Goal: Information Seeking & Learning: Understand process/instructions

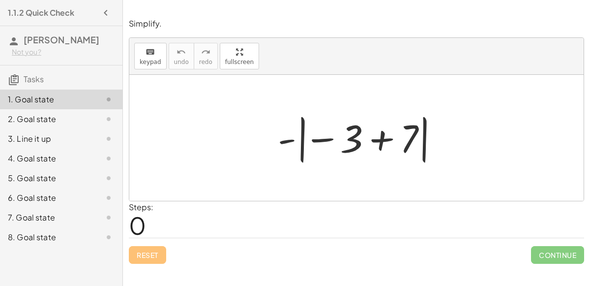
click at [54, 115] on div "2. Goal state" at bounding box center [47, 119] width 79 height 12
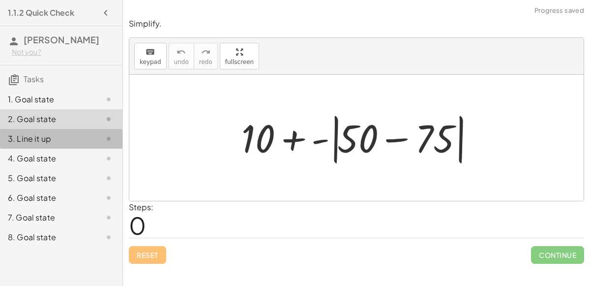
click at [61, 136] on div "3. Line it up" at bounding box center [47, 139] width 79 height 12
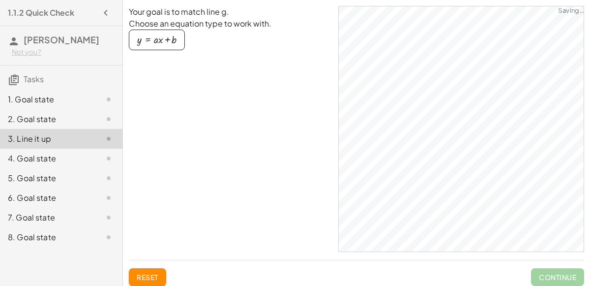
click at [62, 188] on div "4. Goal state" at bounding box center [61, 198] width 122 height 20
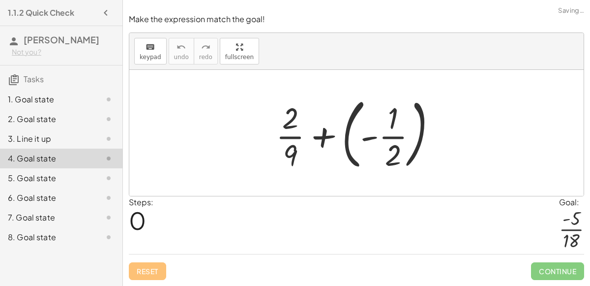
click at [46, 93] on div "1. Goal state" at bounding box center [47, 99] width 79 height 12
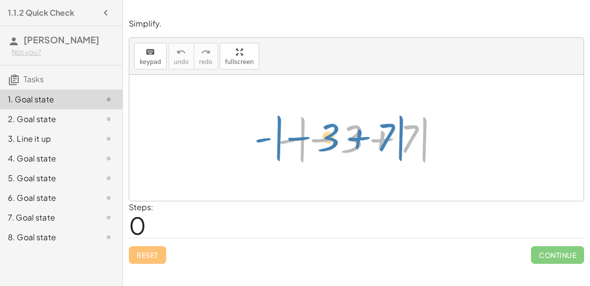
drag, startPoint x: 287, startPoint y: 141, endPoint x: 261, endPoint y: 138, distance: 26.7
click at [261, 138] on div "- | − 3 + 7 | - | − 3 + 7 |" at bounding box center [356, 138] width 454 height 126
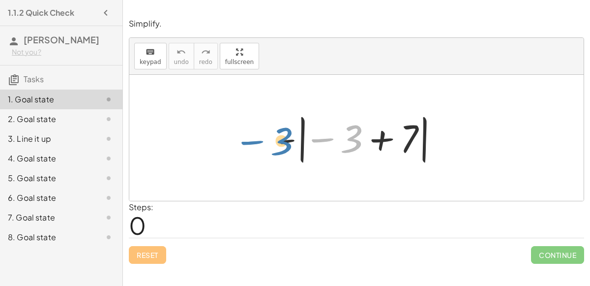
drag, startPoint x: 358, startPoint y: 131, endPoint x: 287, endPoint y: 132, distance: 70.8
click at [287, 132] on div at bounding box center [360, 138] width 175 height 55
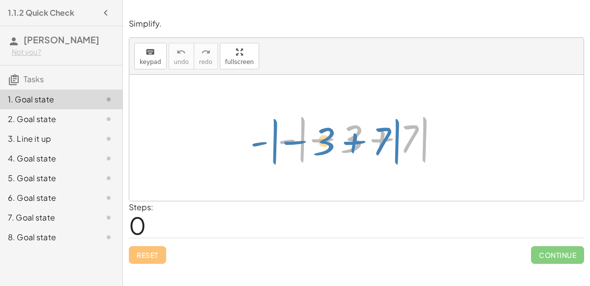
drag, startPoint x: 284, startPoint y: 138, endPoint x: 258, endPoint y: 141, distance: 26.7
click at [258, 141] on div "- | − 3 + 7 | - | − 3 + 7 |" at bounding box center [356, 138] width 454 height 126
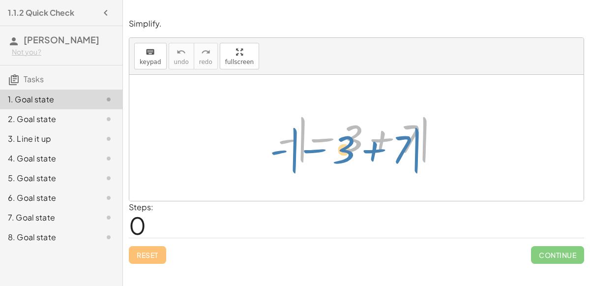
click at [274, 144] on div at bounding box center [360, 138] width 175 height 55
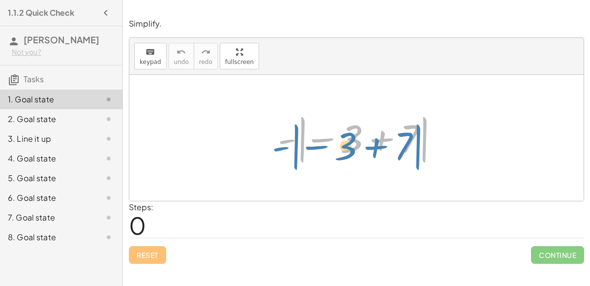
drag, startPoint x: 284, startPoint y: 140, endPoint x: 276, endPoint y: 150, distance: 12.9
click at [276, 150] on div at bounding box center [360, 138] width 175 height 55
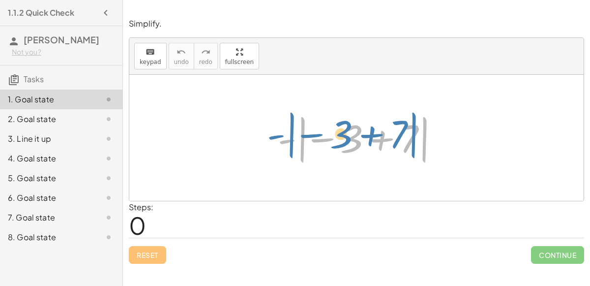
drag, startPoint x: 283, startPoint y: 142, endPoint x: 272, endPoint y: 139, distance: 11.2
click at [273, 139] on div at bounding box center [360, 138] width 175 height 55
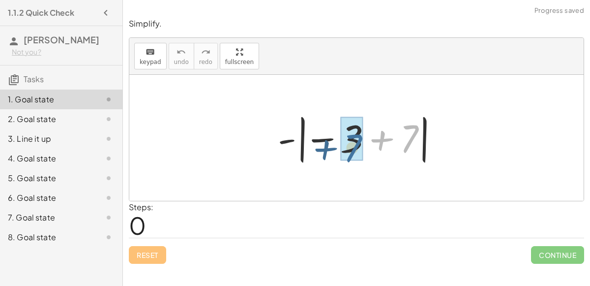
drag, startPoint x: 411, startPoint y: 133, endPoint x: 355, endPoint y: 140, distance: 56.5
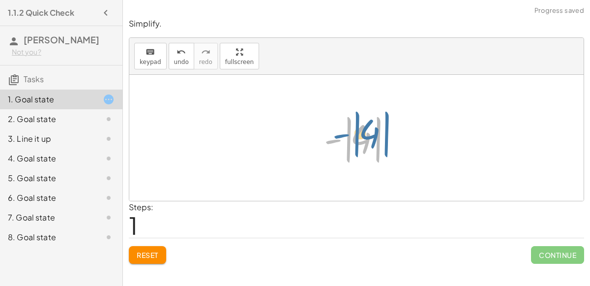
drag, startPoint x: 334, startPoint y: 139, endPoint x: 334, endPoint y: 131, distance: 7.9
click at [334, 131] on div at bounding box center [360, 138] width 83 height 55
click at [349, 133] on div at bounding box center [360, 138] width 83 height 55
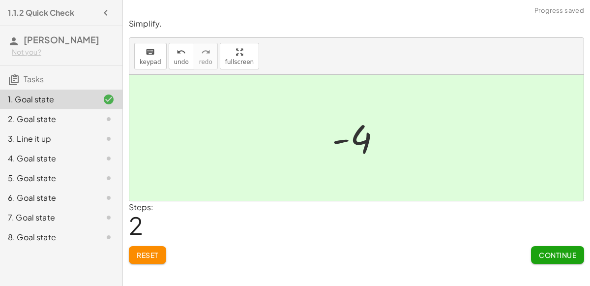
click at [559, 253] on span "Continue" at bounding box center [557, 254] width 37 height 9
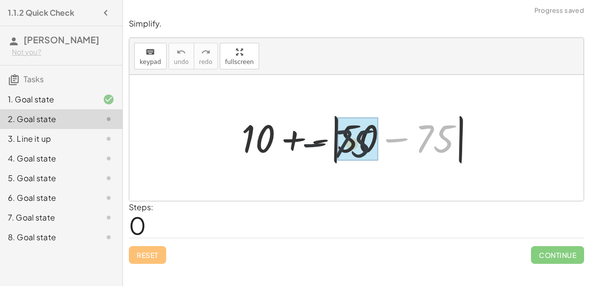
drag, startPoint x: 424, startPoint y: 140, endPoint x: 339, endPoint y: 144, distance: 85.1
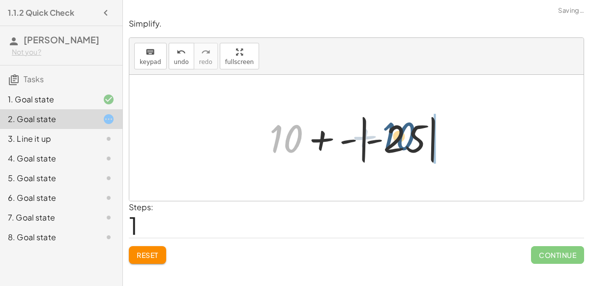
drag, startPoint x: 292, startPoint y: 137, endPoint x: 405, endPoint y: 133, distance: 112.7
click at [405, 133] on div at bounding box center [361, 138] width 192 height 55
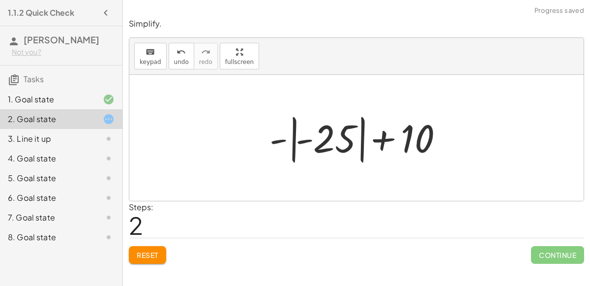
click at [289, 140] on div at bounding box center [361, 138] width 192 height 55
click at [296, 142] on div at bounding box center [361, 138] width 158 height 51
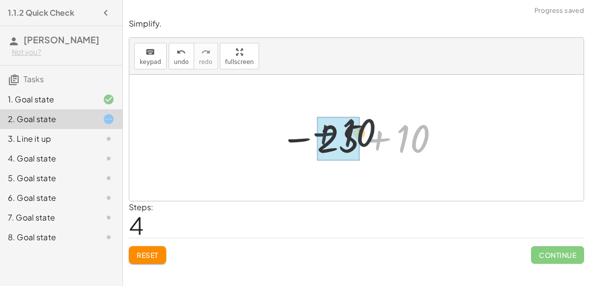
drag, startPoint x: 389, startPoint y: 149, endPoint x: 324, endPoint y: 143, distance: 65.7
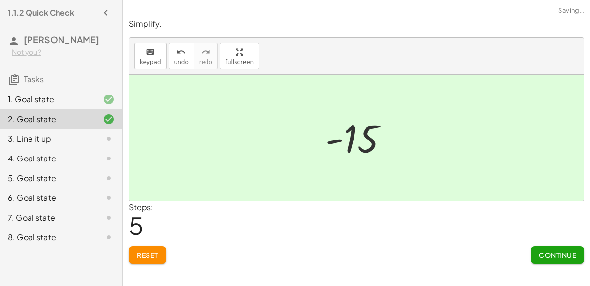
click at [563, 253] on span "Continue" at bounding box center [557, 254] width 37 height 9
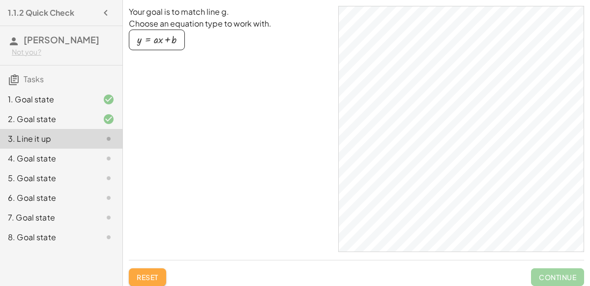
click at [149, 277] on span "Reset" at bounding box center [148, 276] width 22 height 9
click at [60, 157] on div "4. Goal state" at bounding box center [47, 158] width 79 height 12
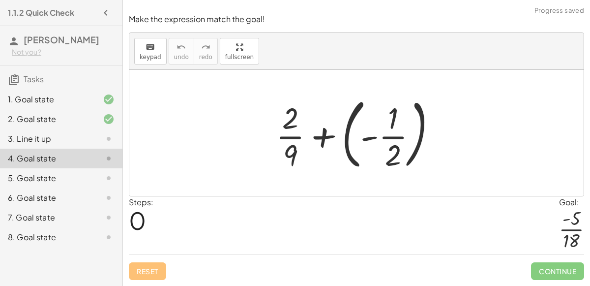
click at [321, 139] on div at bounding box center [360, 133] width 179 height 82
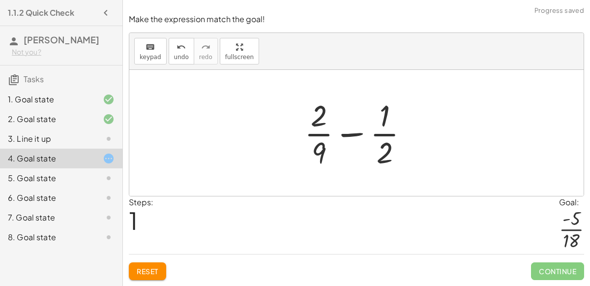
click at [381, 128] on div at bounding box center [360, 133] width 122 height 76
click at [359, 130] on div at bounding box center [360, 133] width 122 height 76
click at [352, 137] on div at bounding box center [360, 133] width 122 height 76
click at [317, 155] on div at bounding box center [360, 133] width 122 height 76
click at [318, 155] on div at bounding box center [360, 133] width 122 height 76
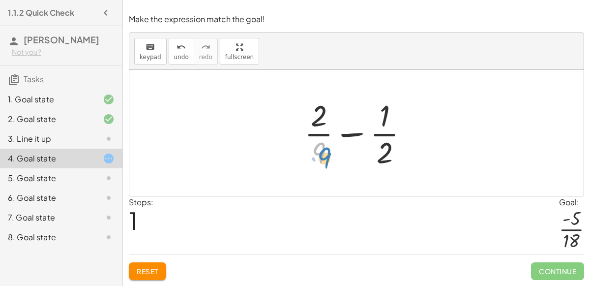
drag, startPoint x: 318, startPoint y: 155, endPoint x: 324, endPoint y: 160, distance: 8.1
click at [324, 160] on div at bounding box center [360, 133] width 122 height 76
drag, startPoint x: 388, startPoint y: 153, endPoint x: 338, endPoint y: 152, distance: 49.2
click at [338, 152] on div at bounding box center [360, 133] width 122 height 76
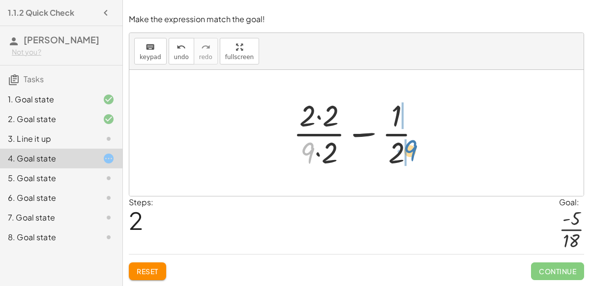
drag, startPoint x: 312, startPoint y: 147, endPoint x: 418, endPoint y: 145, distance: 106.2
click at [418, 145] on div at bounding box center [360, 133] width 145 height 76
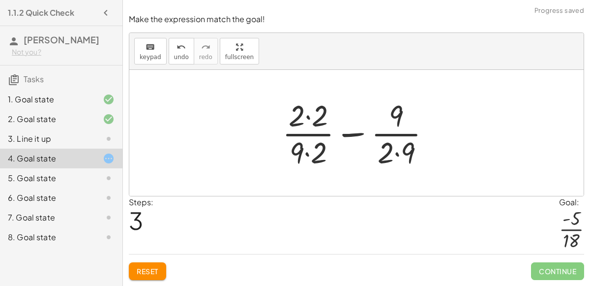
click at [320, 141] on div at bounding box center [360, 133] width 166 height 76
click at [312, 116] on div at bounding box center [360, 133] width 166 height 76
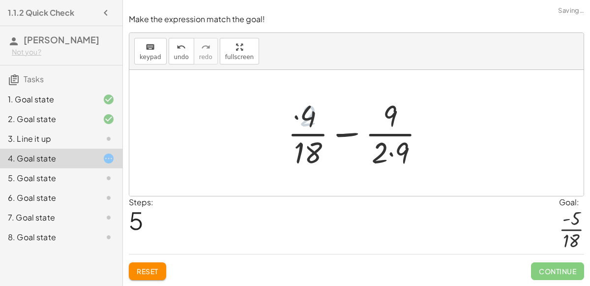
click at [385, 121] on div at bounding box center [360, 133] width 155 height 76
click at [390, 151] on div at bounding box center [360, 133] width 155 height 76
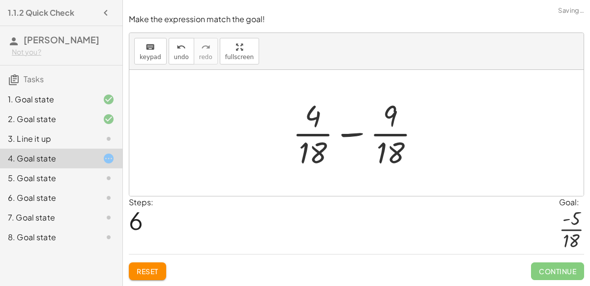
click at [356, 136] on div at bounding box center [360, 133] width 145 height 76
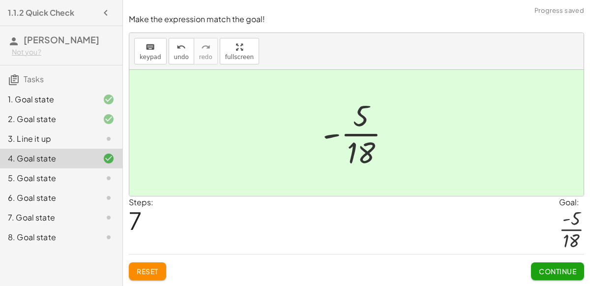
click at [548, 271] on span "Continue" at bounding box center [557, 271] width 37 height 9
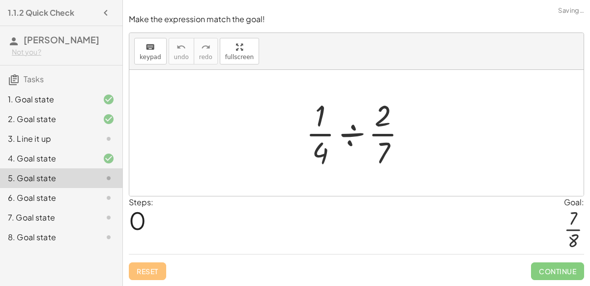
click at [354, 132] on div at bounding box center [360, 133] width 119 height 76
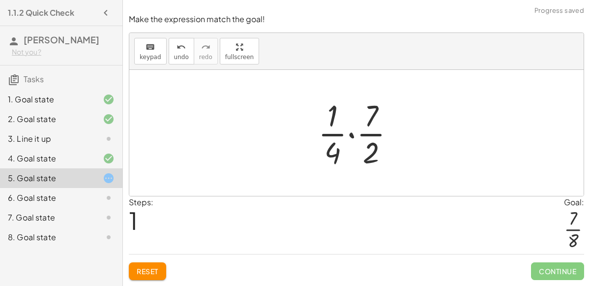
click at [366, 127] on div at bounding box center [360, 133] width 94 height 76
drag, startPoint x: 340, startPoint y: 117, endPoint x: 380, endPoint y: 115, distance: 40.4
click at [380, 115] on div at bounding box center [360, 133] width 94 height 76
drag, startPoint x: 335, startPoint y: 115, endPoint x: 405, endPoint y: 117, distance: 69.9
click at [405, 117] on div at bounding box center [360, 133] width 94 height 76
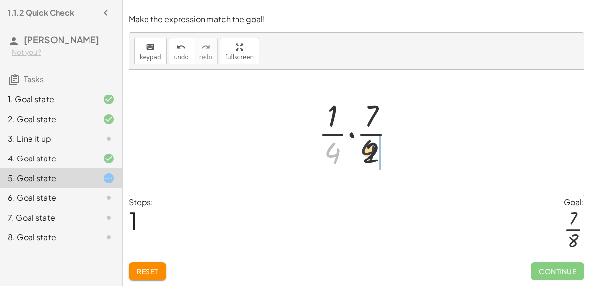
drag, startPoint x: 336, startPoint y: 151, endPoint x: 379, endPoint y: 150, distance: 43.3
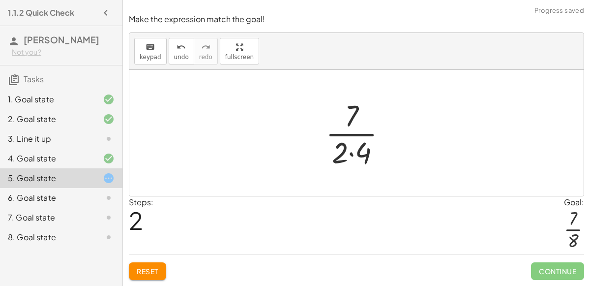
click at [361, 129] on div at bounding box center [360, 133] width 79 height 76
drag, startPoint x: 350, startPoint y: 152, endPoint x: 351, endPoint y: 112, distance: 40.8
click at [351, 112] on div at bounding box center [360, 133] width 79 height 76
drag, startPoint x: 351, startPoint y: 112, endPoint x: 350, endPoint y: 165, distance: 53.6
click at [350, 165] on div at bounding box center [360, 133] width 79 height 76
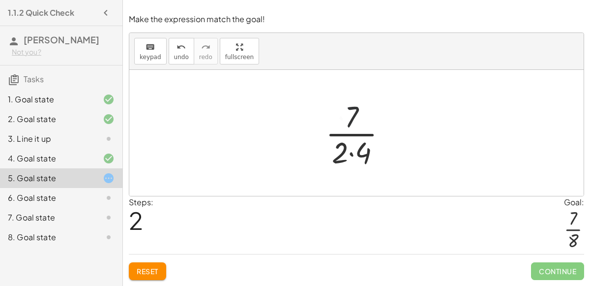
click at [346, 155] on div at bounding box center [360, 133] width 79 height 76
click at [353, 153] on div at bounding box center [360, 133] width 79 height 76
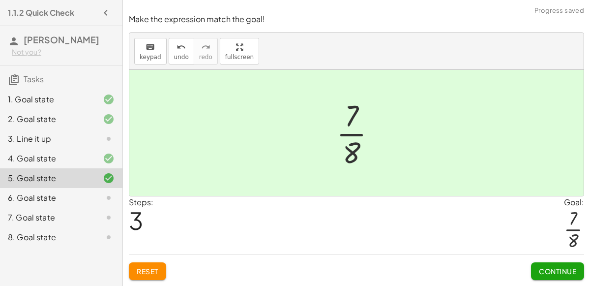
click at [360, 120] on div at bounding box center [360, 133] width 58 height 76
click at [343, 126] on div at bounding box center [360, 133] width 58 height 76
click at [559, 269] on span "Continue" at bounding box center [557, 271] width 37 height 9
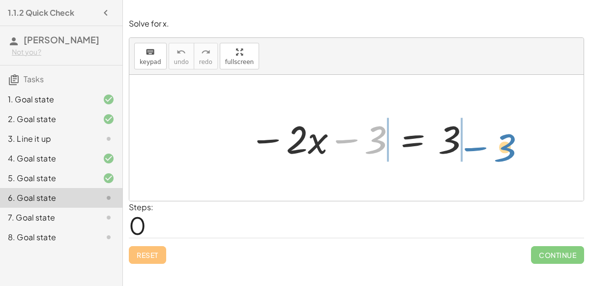
drag, startPoint x: 370, startPoint y: 142, endPoint x: 506, endPoint y: 137, distance: 136.3
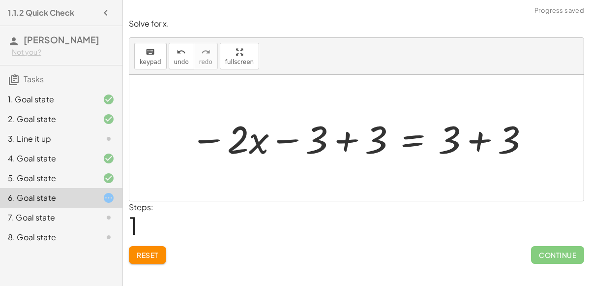
click at [355, 136] on div at bounding box center [360, 138] width 350 height 51
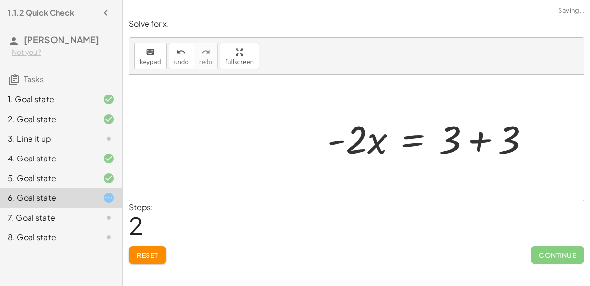
click at [478, 145] on div at bounding box center [433, 138] width 220 height 51
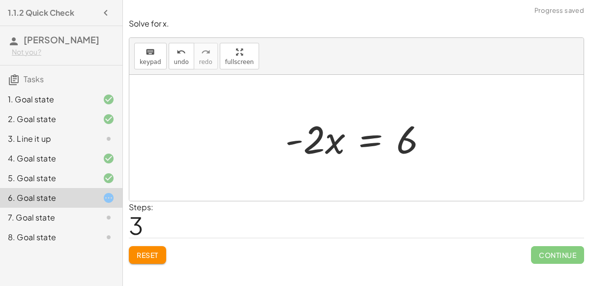
click at [350, 134] on div at bounding box center [360, 138] width 160 height 51
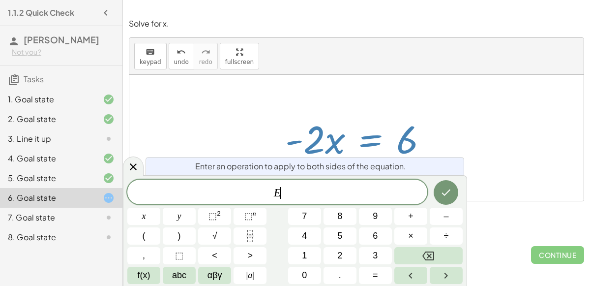
click at [488, 128] on div at bounding box center [356, 138] width 454 height 126
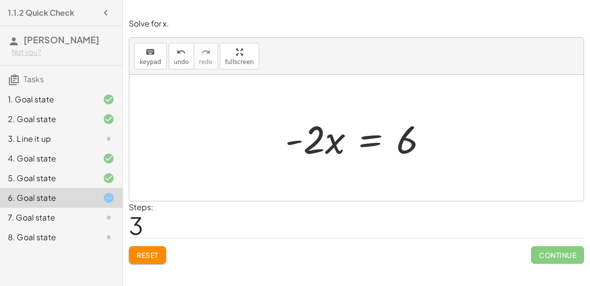
click at [326, 145] on div at bounding box center [360, 138] width 160 height 51
click at [359, 140] on div at bounding box center [360, 138] width 160 height 51
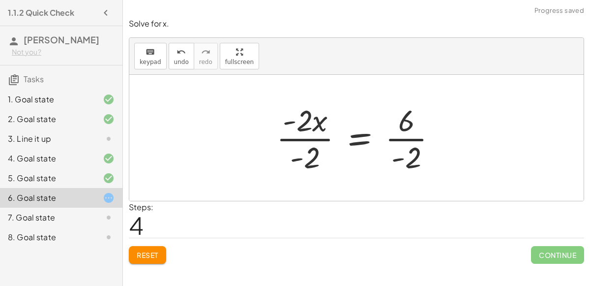
click at [321, 149] on div at bounding box center [360, 138] width 179 height 76
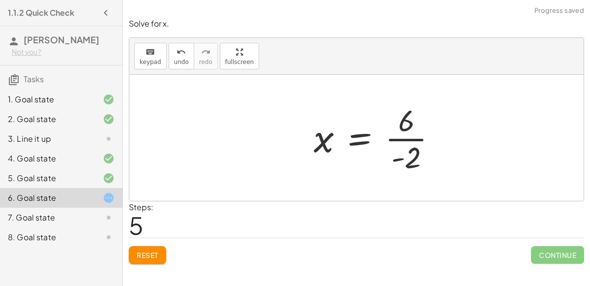
click at [402, 142] on div at bounding box center [379, 138] width 141 height 76
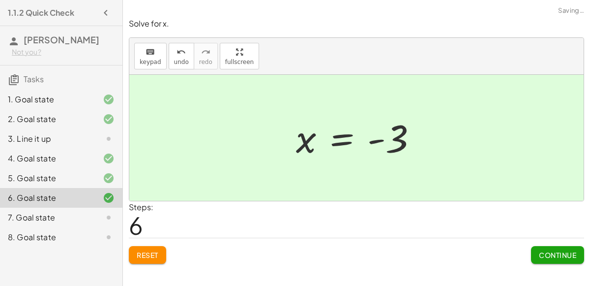
click at [537, 253] on button "Continue" at bounding box center [557, 255] width 53 height 18
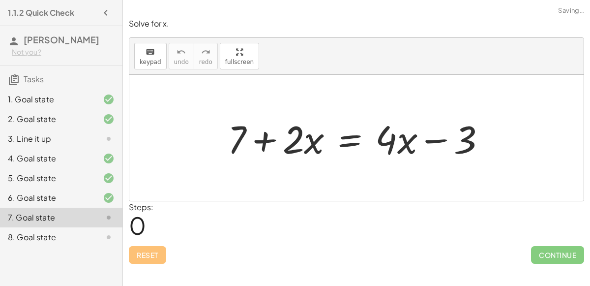
click at [300, 96] on div at bounding box center [356, 138] width 454 height 126
drag, startPoint x: 292, startPoint y: 149, endPoint x: 257, endPoint y: 141, distance: 35.7
click at [257, 141] on div at bounding box center [361, 138] width 276 height 51
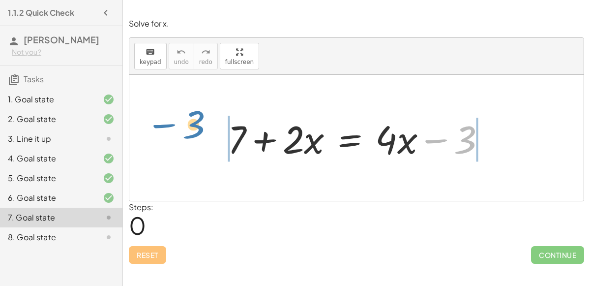
drag, startPoint x: 454, startPoint y: 147, endPoint x: 191, endPoint y: 130, distance: 263.6
click at [191, 130] on div "− 3 + 7 + · 2 · x = + · 4 · x − 3" at bounding box center [356, 138] width 454 height 126
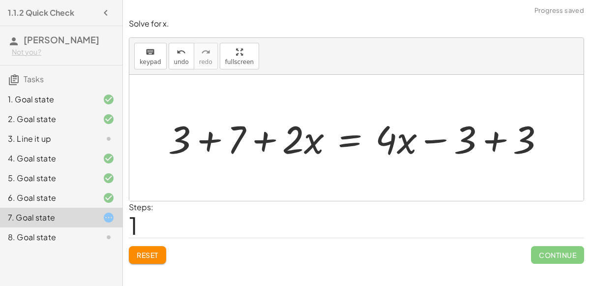
click at [212, 140] on div at bounding box center [360, 138] width 394 height 51
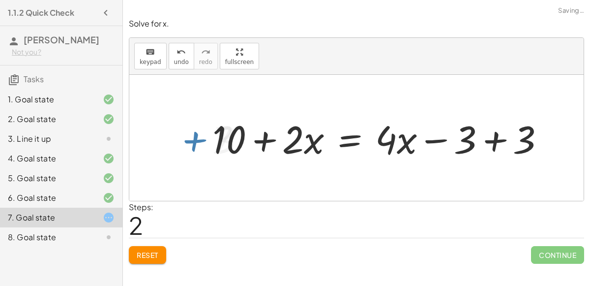
click at [522, 130] on div at bounding box center [383, 138] width 350 height 51
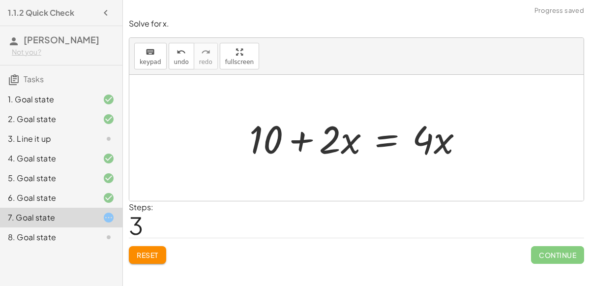
click at [280, 145] on div at bounding box center [360, 138] width 232 height 51
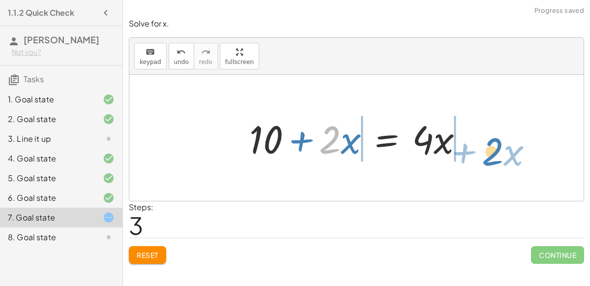
drag, startPoint x: 333, startPoint y: 148, endPoint x: 496, endPoint y: 159, distance: 163.1
click at [496, 159] on div "+ 7 + · 2 · x = + · 4 · x − 3 + 3 + 7 + · 2 · x = + · 4 · x − 3 + 3 + 10 + · 2 …" at bounding box center [356, 138] width 454 height 126
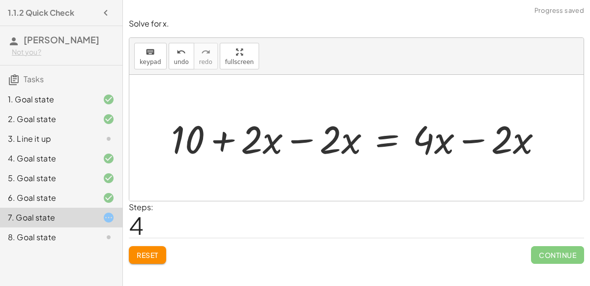
click at [323, 113] on div at bounding box center [360, 138] width 389 height 51
click at [326, 134] on div at bounding box center [360, 138] width 389 height 51
click at [274, 138] on div at bounding box center [360, 138] width 389 height 51
click at [259, 139] on div at bounding box center [360, 138] width 389 height 51
click at [436, 152] on div at bounding box center [360, 138] width 389 height 51
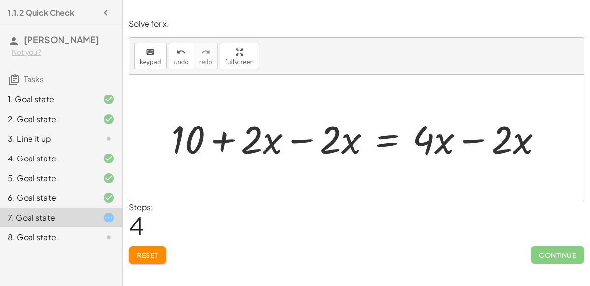
click at [448, 151] on div at bounding box center [360, 138] width 389 height 51
click at [483, 142] on div at bounding box center [360, 138] width 389 height 51
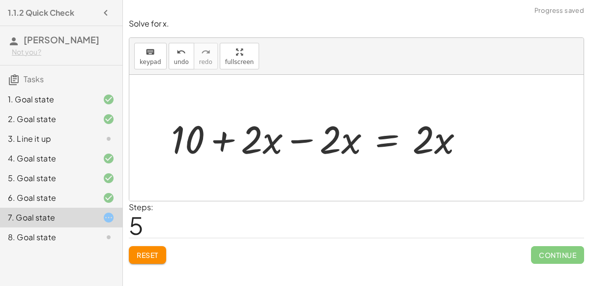
click at [299, 135] on div at bounding box center [321, 138] width 310 height 51
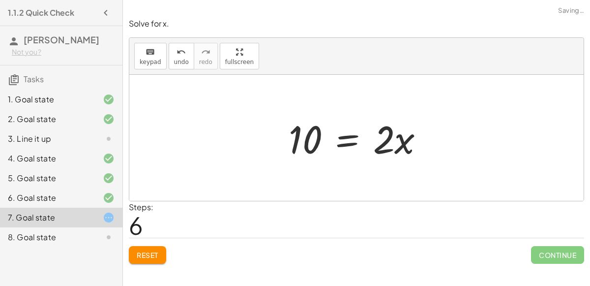
click at [383, 141] on div at bounding box center [360, 138] width 153 height 51
click at [386, 142] on div at bounding box center [360, 138] width 153 height 51
click at [392, 156] on div at bounding box center [360, 138] width 153 height 51
click at [354, 140] on div at bounding box center [360, 138] width 153 height 51
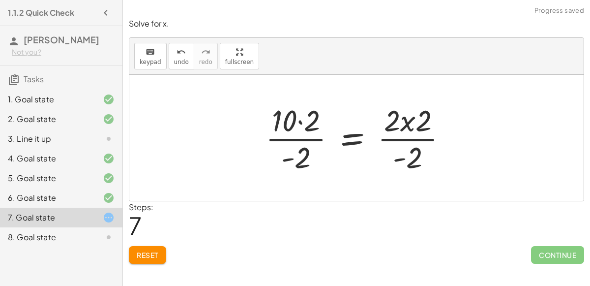
click at [401, 123] on div at bounding box center [360, 138] width 199 height 76
click at [148, 254] on span "Reset" at bounding box center [148, 254] width 22 height 9
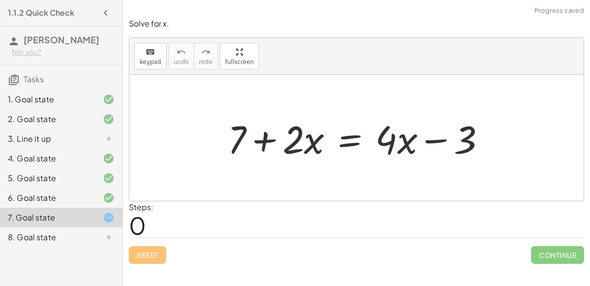
click at [299, 135] on div at bounding box center [361, 138] width 276 height 51
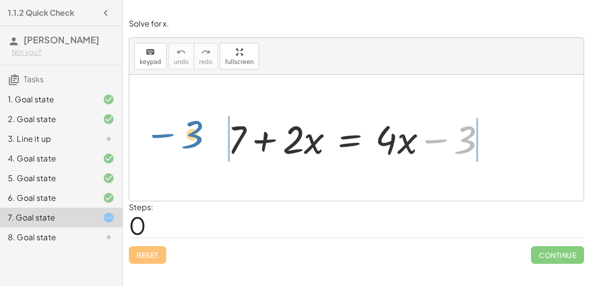
drag, startPoint x: 438, startPoint y: 148, endPoint x: 167, endPoint y: 143, distance: 271.0
click at [167, 143] on div "− 3 + 7 + · 2 · x = + · 4 · x − 3" at bounding box center [356, 138] width 454 height 126
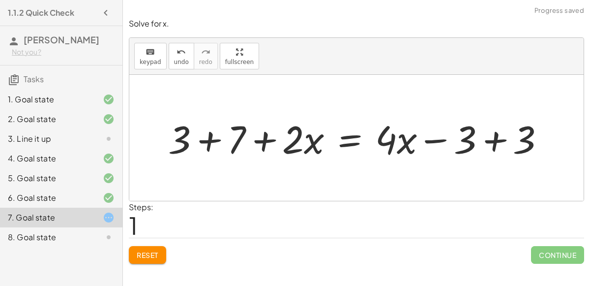
click at [203, 141] on div at bounding box center [360, 138] width 394 height 51
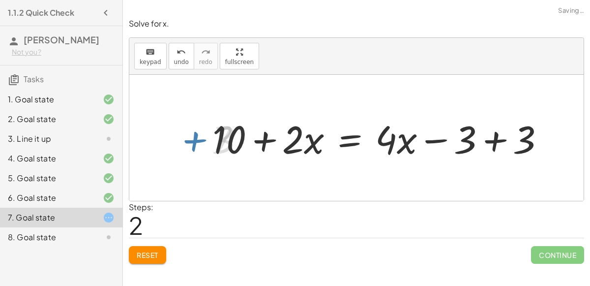
click at [505, 138] on div at bounding box center [383, 138] width 350 height 51
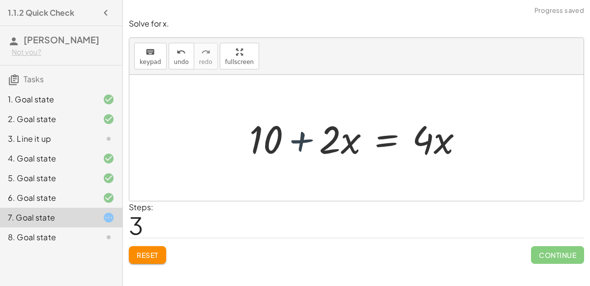
click at [286, 143] on div at bounding box center [360, 138] width 232 height 51
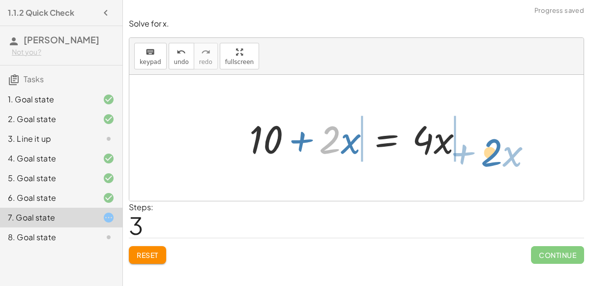
drag, startPoint x: 325, startPoint y: 144, endPoint x: 482, endPoint y: 145, distance: 156.9
click at [482, 145] on div "+ 7 + · 2 · x = + · 4 · x − 3 + 3 + 7 + · 2 · x = + · 4 · x − 3 + 3 + 10 + · 2 …" at bounding box center [356, 138] width 454 height 126
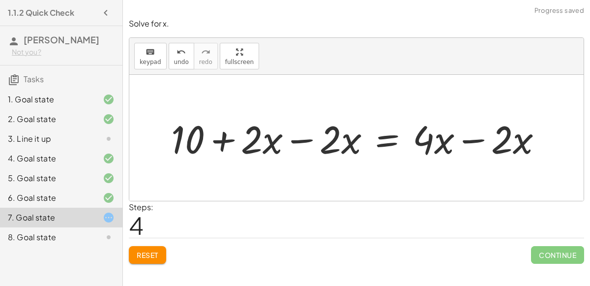
click at [460, 144] on div at bounding box center [360, 138] width 389 height 51
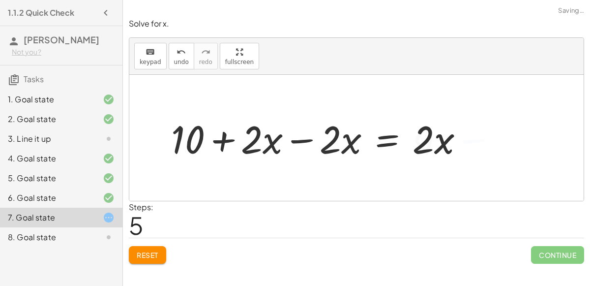
click at [312, 134] on div at bounding box center [321, 138] width 310 height 51
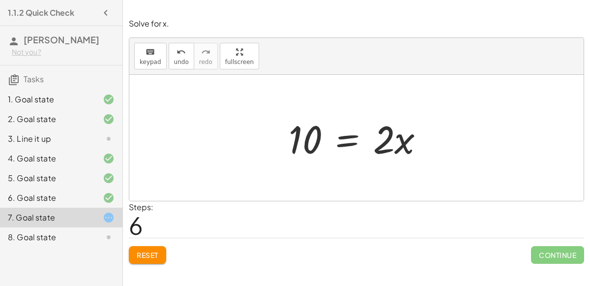
click at [346, 142] on div at bounding box center [360, 138] width 153 height 51
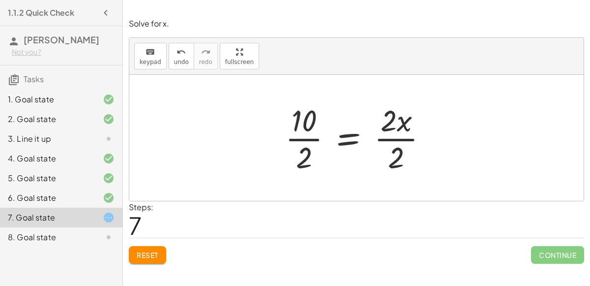
click at [389, 131] on div at bounding box center [360, 138] width 160 height 76
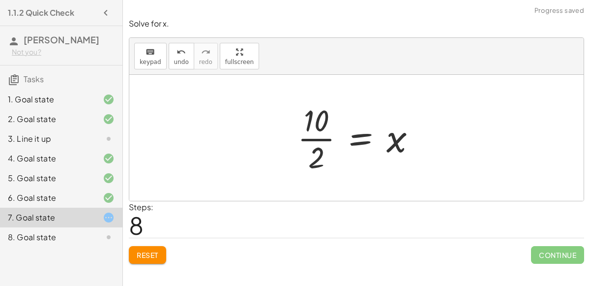
click at [329, 133] on div at bounding box center [361, 138] width 136 height 76
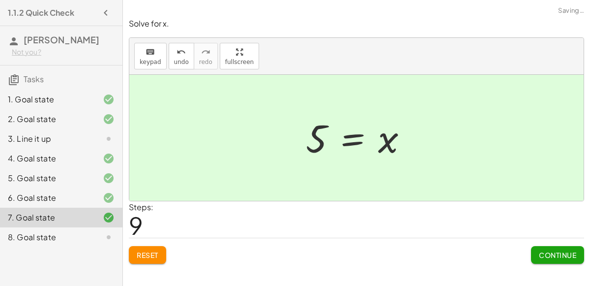
click at [547, 256] on span "Continue" at bounding box center [557, 254] width 37 height 9
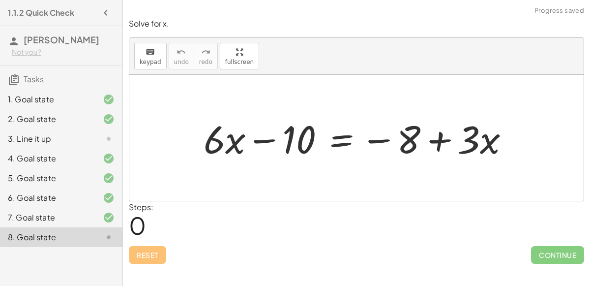
click at [251, 126] on div at bounding box center [361, 138] width 324 height 51
click at [395, 130] on div at bounding box center [361, 138] width 324 height 51
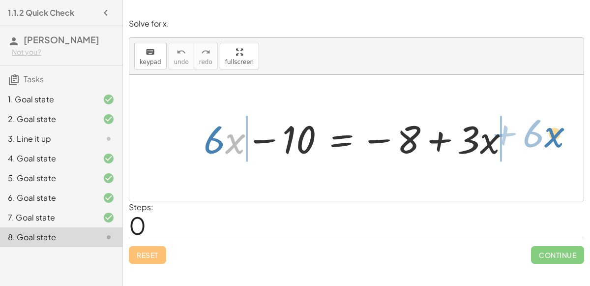
drag, startPoint x: 228, startPoint y: 129, endPoint x: 538, endPoint y: 123, distance: 309.9
click at [538, 123] on div "· x + · 6 + · 6 · x − 10 = − 8 + · 3 · x" at bounding box center [356, 138] width 454 height 126
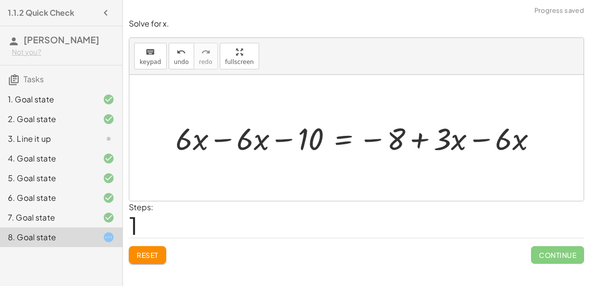
click at [221, 127] on div at bounding box center [361, 138] width 380 height 40
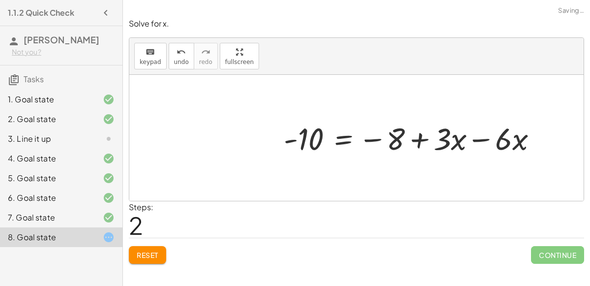
click at [495, 135] on div at bounding box center [414, 138] width 271 height 40
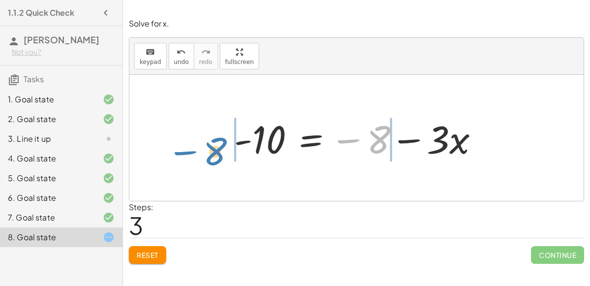
drag, startPoint x: 373, startPoint y: 140, endPoint x: 199, endPoint y: 150, distance: 174.4
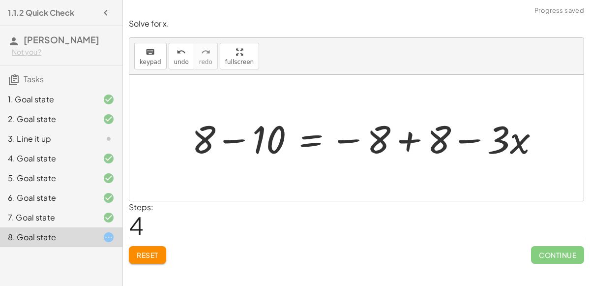
click at [243, 148] on div at bounding box center [369, 138] width 365 height 51
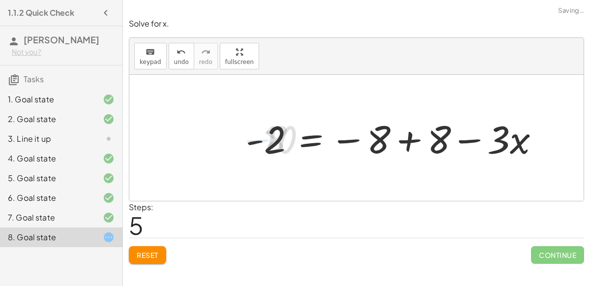
click at [386, 131] on div at bounding box center [396, 138] width 311 height 51
click at [404, 134] on div at bounding box center [396, 138] width 311 height 51
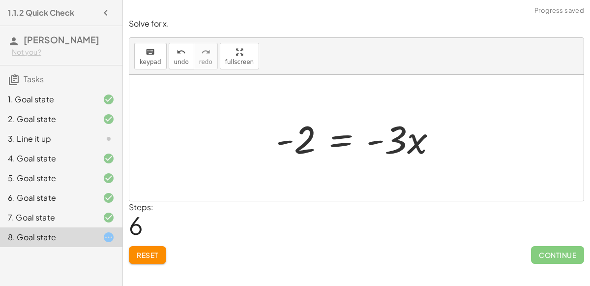
click at [344, 137] on div at bounding box center [360, 138] width 179 height 51
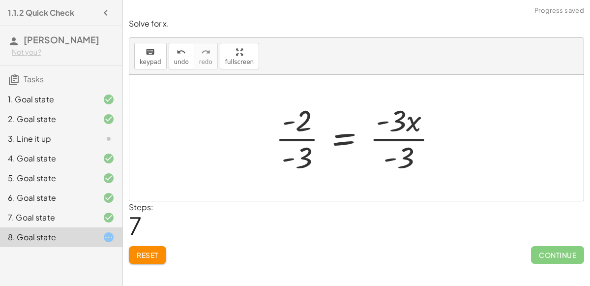
click at [390, 133] on div at bounding box center [359, 138] width 179 height 76
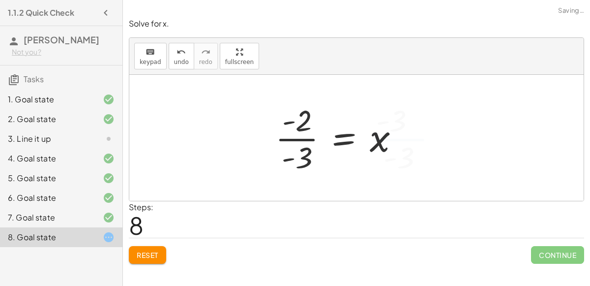
click at [299, 129] on div at bounding box center [341, 138] width 142 height 76
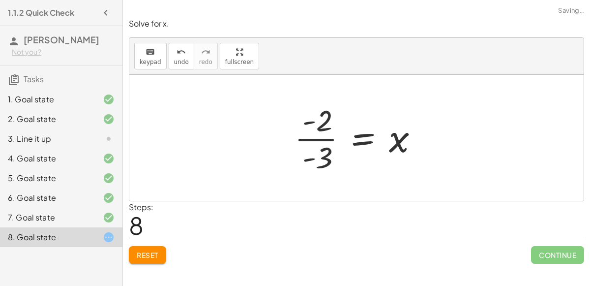
click at [313, 134] on div at bounding box center [361, 138] width 142 height 76
click at [158, 244] on div "Reset Continue" at bounding box center [356, 251] width 455 height 26
click at [157, 251] on span "Reset" at bounding box center [148, 254] width 22 height 9
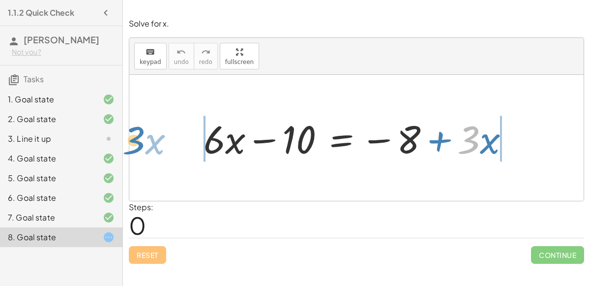
drag, startPoint x: 471, startPoint y: 131, endPoint x: 136, endPoint y: 130, distance: 334.9
click at [136, 130] on div "· 3 + · x + · 6 · x − 10 = − 8 + · 3 · x" at bounding box center [356, 138] width 454 height 126
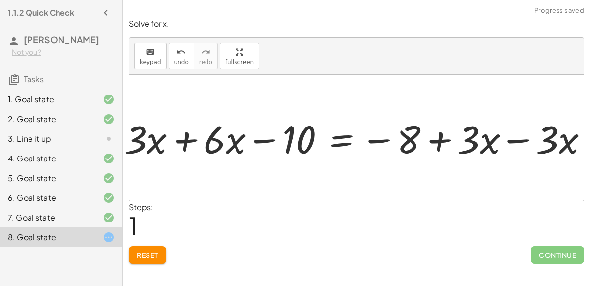
click at [166, 135] on div at bounding box center [339, 138] width 512 height 51
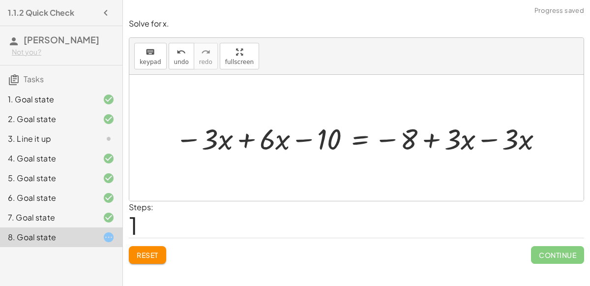
click at [247, 141] on div at bounding box center [360, 138] width 381 height 38
click at [484, 151] on div at bounding box center [404, 138] width 301 height 38
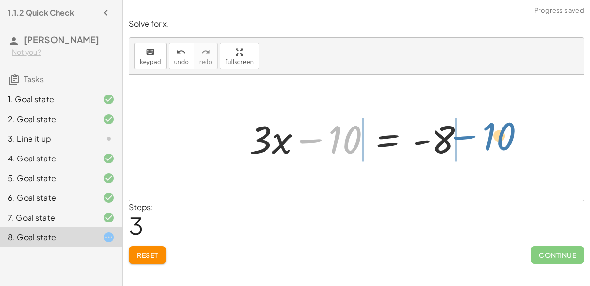
drag, startPoint x: 322, startPoint y: 137, endPoint x: 477, endPoint y: 133, distance: 154.5
click at [477, 133] on div at bounding box center [360, 138] width 233 height 51
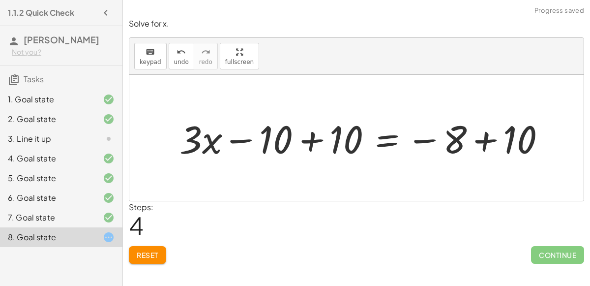
click at [471, 134] on div at bounding box center [366, 138] width 385 height 51
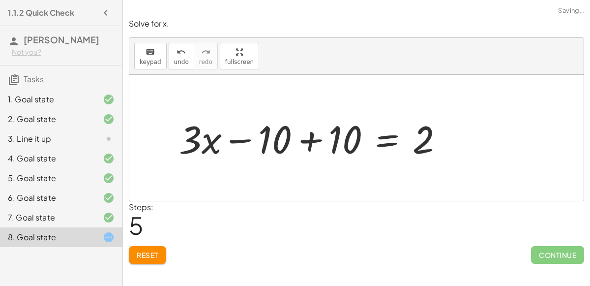
click at [318, 125] on div at bounding box center [315, 138] width 282 height 51
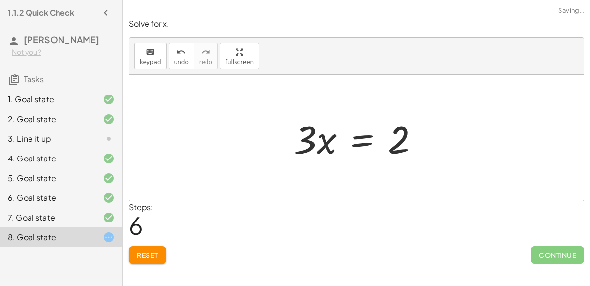
click at [318, 125] on div at bounding box center [360, 138] width 143 height 51
click at [359, 135] on div at bounding box center [360, 138] width 143 height 51
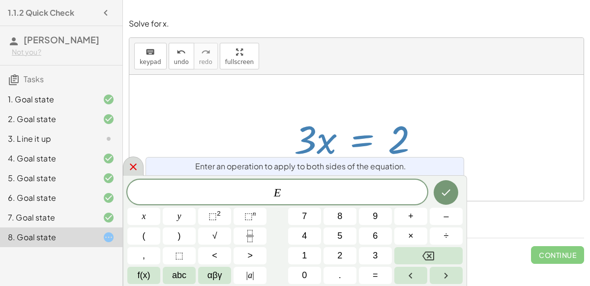
click at [137, 158] on div at bounding box center [133, 165] width 21 height 19
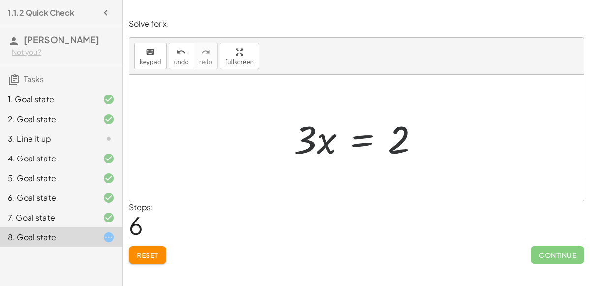
click at [147, 246] on button "Reset" at bounding box center [147, 255] width 37 height 18
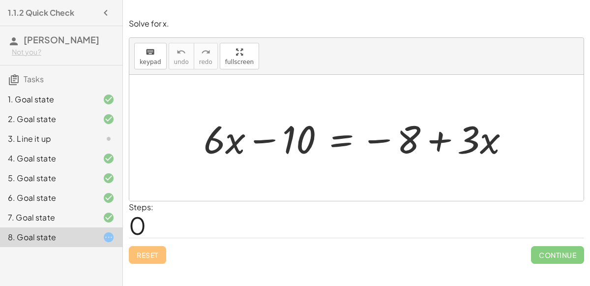
click at [99, 134] on div at bounding box center [101, 139] width 28 height 12
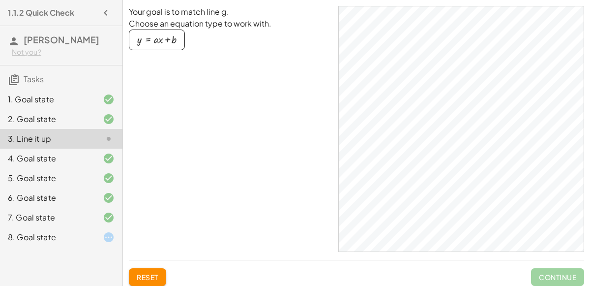
click at [80, 237] on div "8. Goal state" at bounding box center [47, 237] width 79 height 12
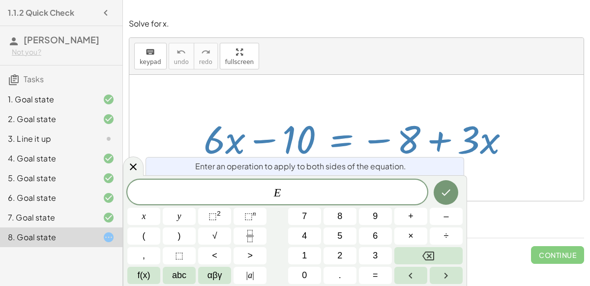
click at [312, 183] on div "E ​" at bounding box center [277, 191] width 300 height 25
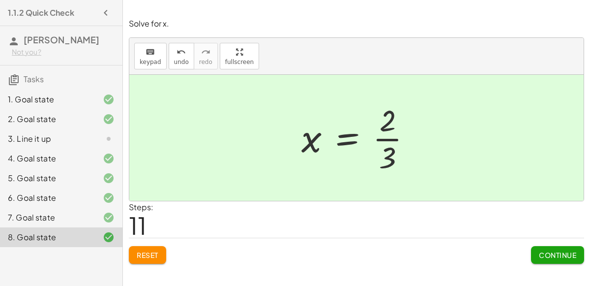
click at [563, 250] on span "Continue" at bounding box center [557, 254] width 37 height 9
